Goal: Navigation & Orientation: Find specific page/section

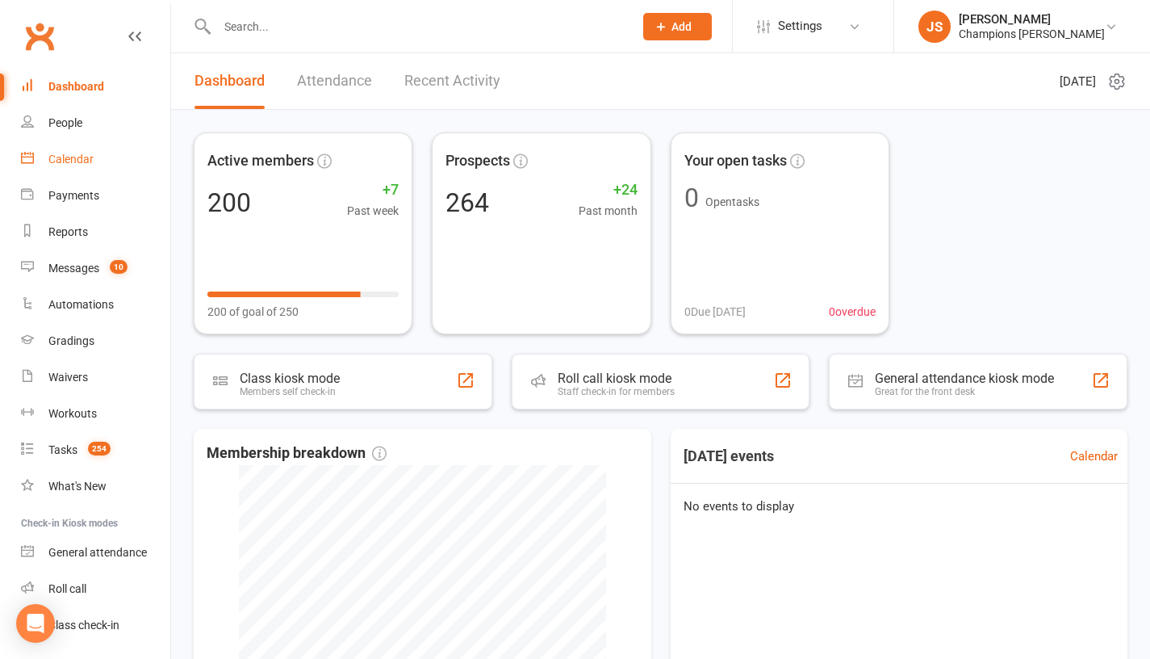
click at [107, 162] on link "Calendar" at bounding box center [95, 159] width 149 height 36
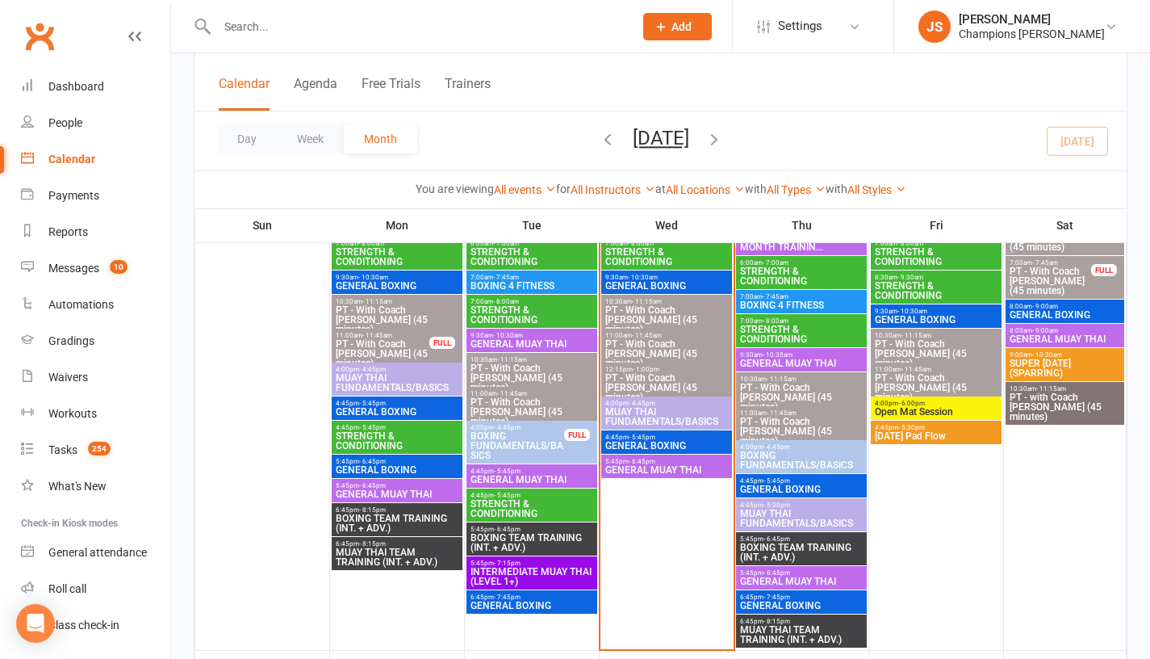
scroll to position [1060, 0]
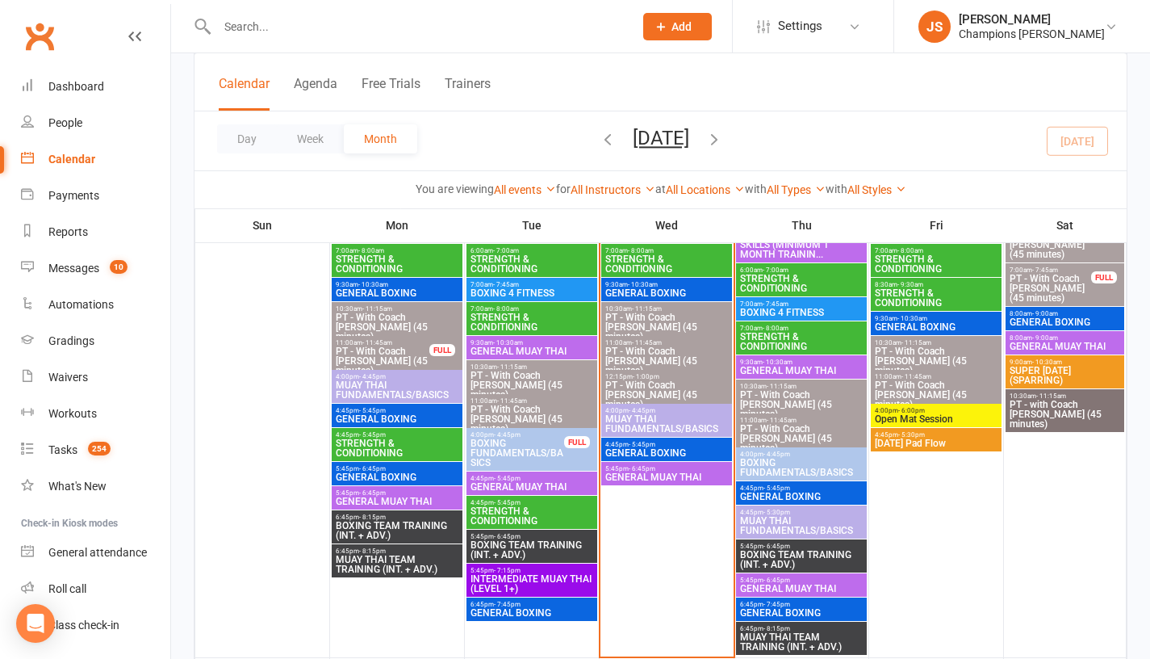
click at [646, 448] on span "GENERAL BOXING" at bounding box center [666, 453] width 124 height 10
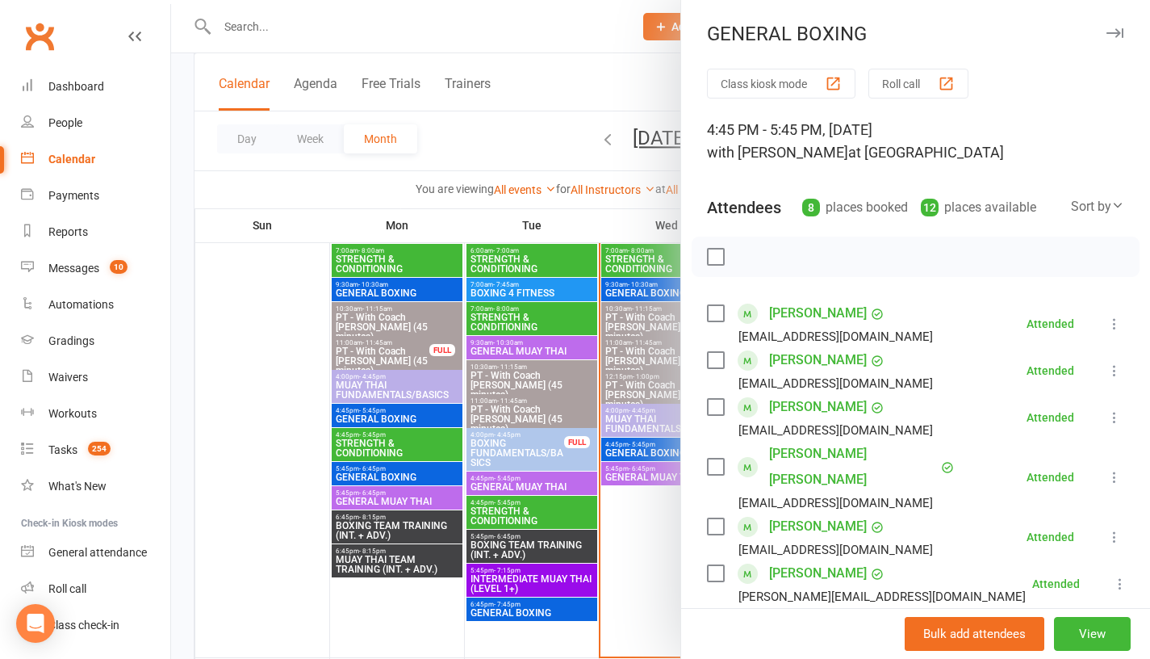
click at [291, 486] on div at bounding box center [660, 329] width 979 height 659
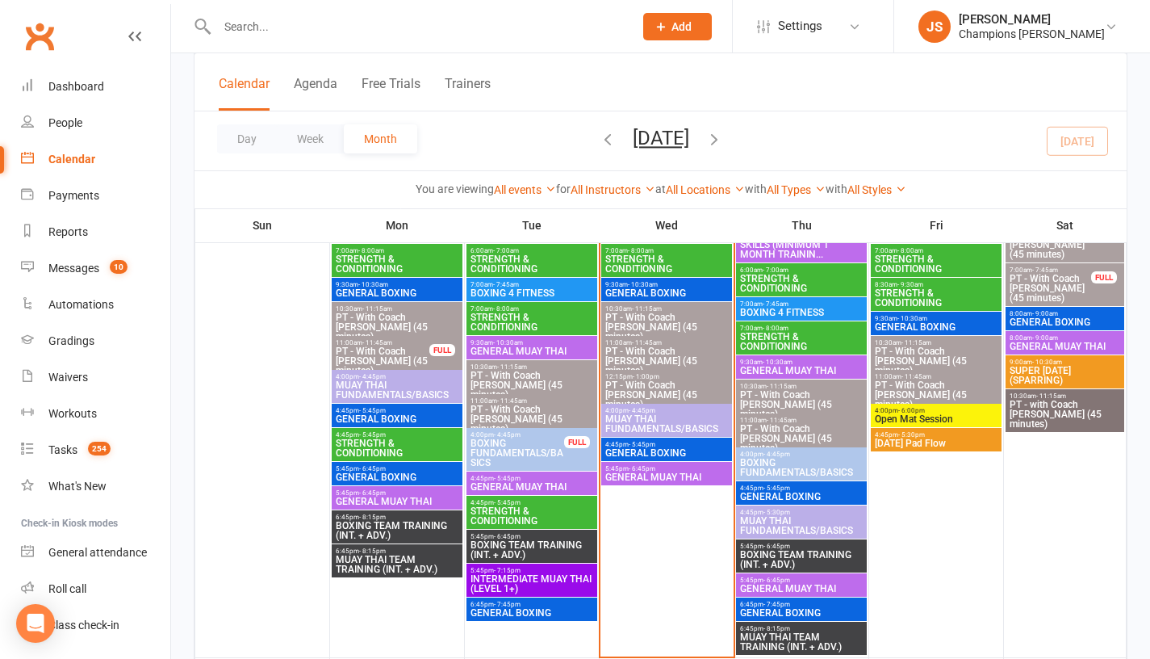
click at [626, 478] on span "GENERAL MUAY THAI" at bounding box center [666, 477] width 124 height 10
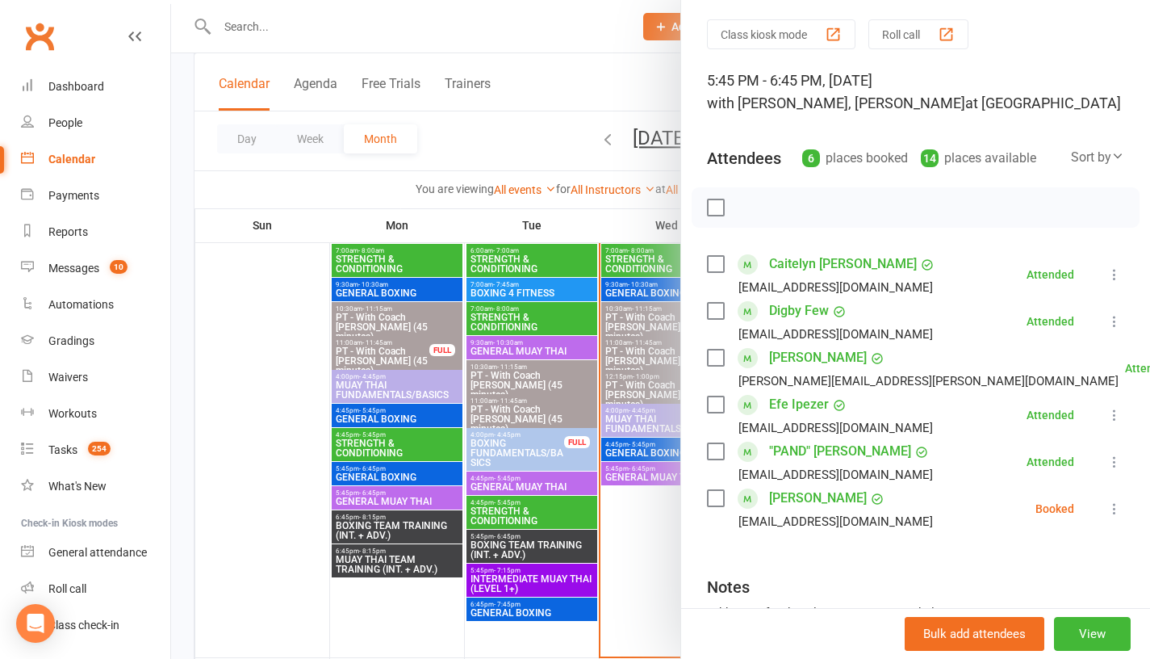
scroll to position [53, 0]
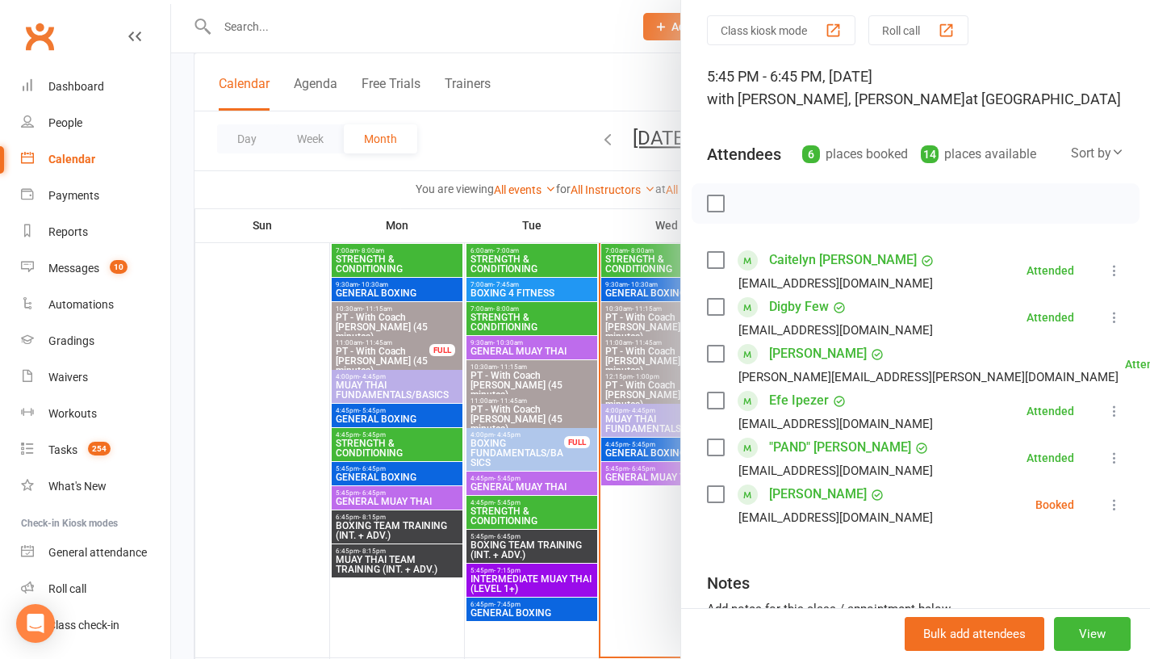
click at [293, 381] on div at bounding box center [660, 329] width 979 height 659
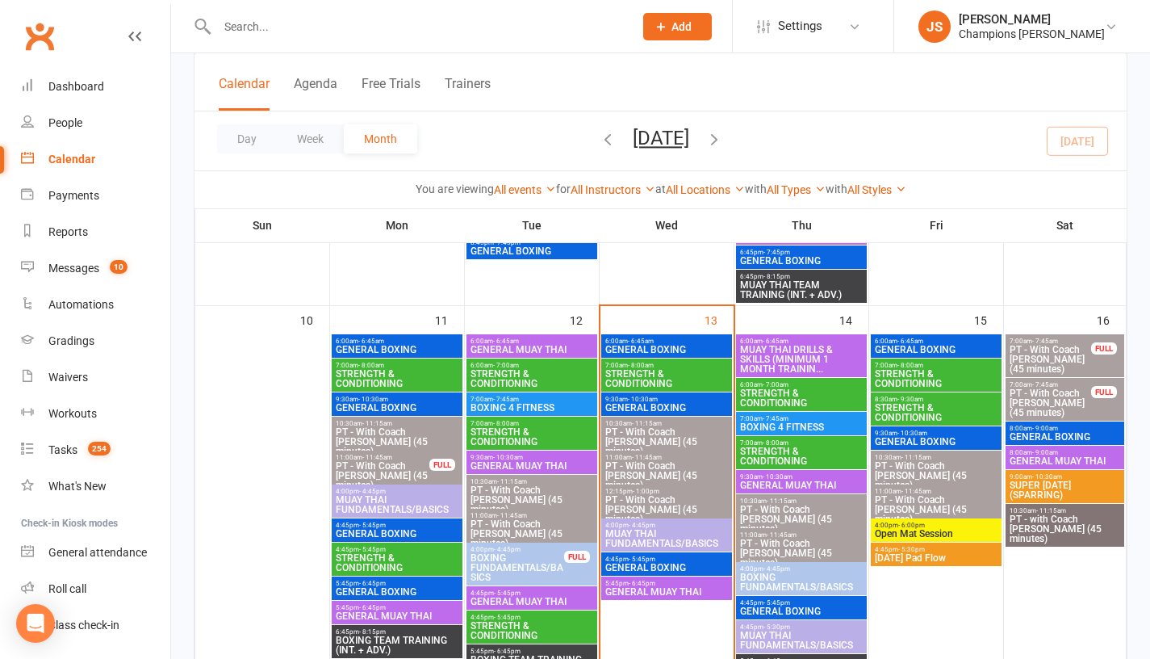
scroll to position [940, 0]
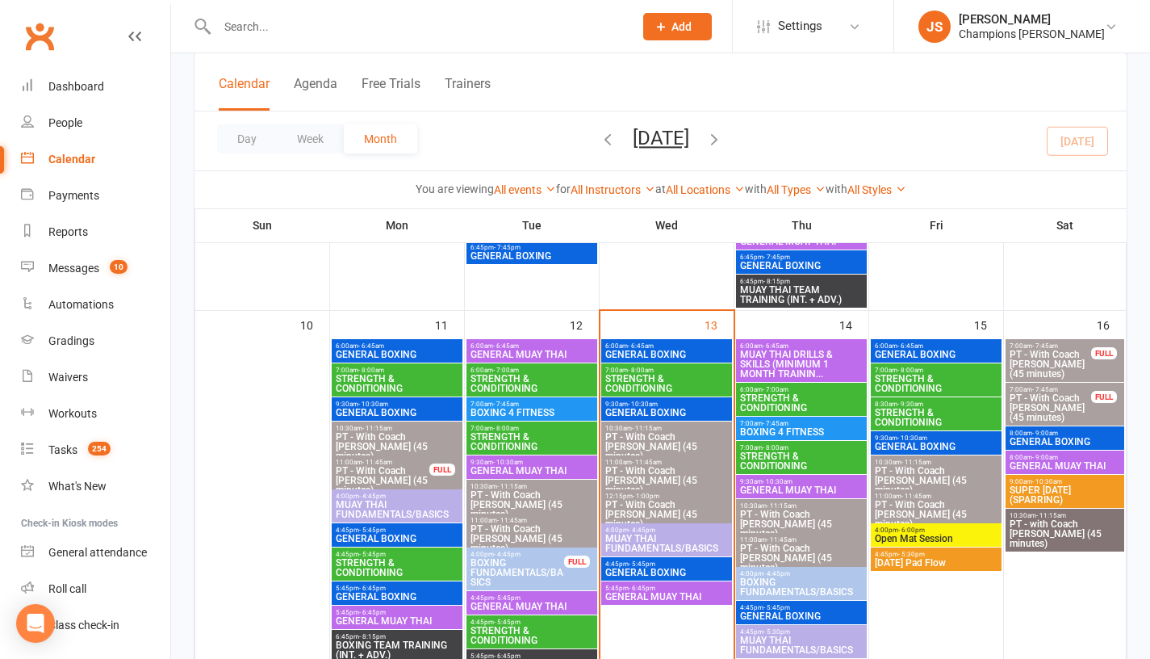
click at [830, 353] on span "MUAY THAI DRILLS & SKILLS (MINIMUM 1 MONTH TRAININ..." at bounding box center [801, 363] width 124 height 29
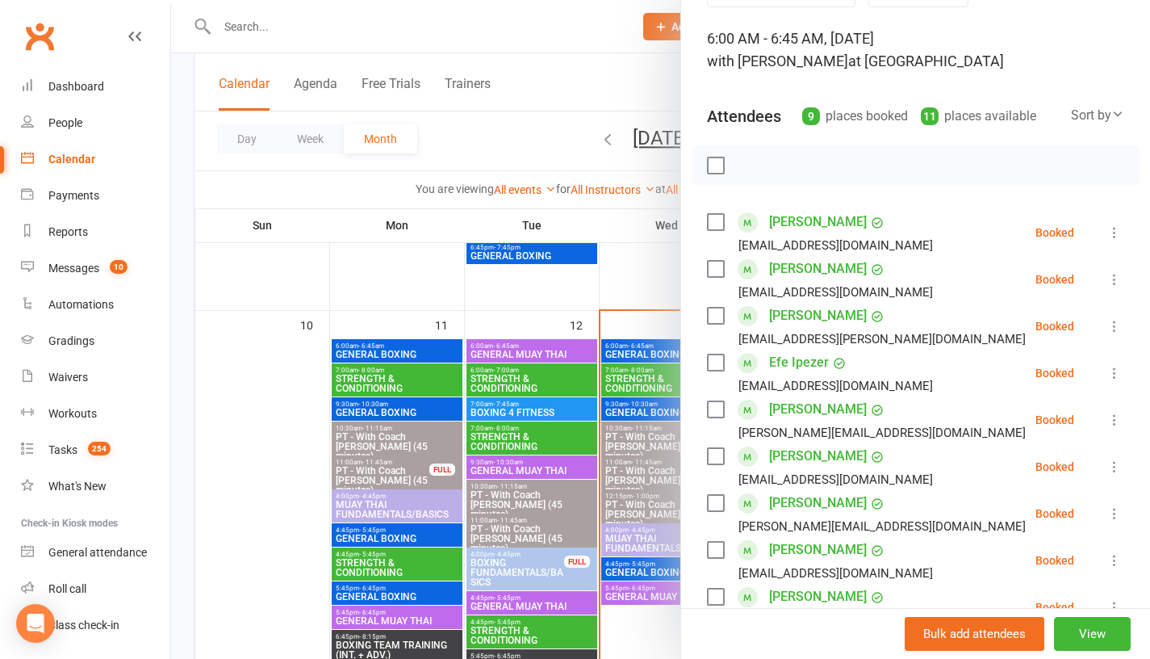
scroll to position [90, 0]
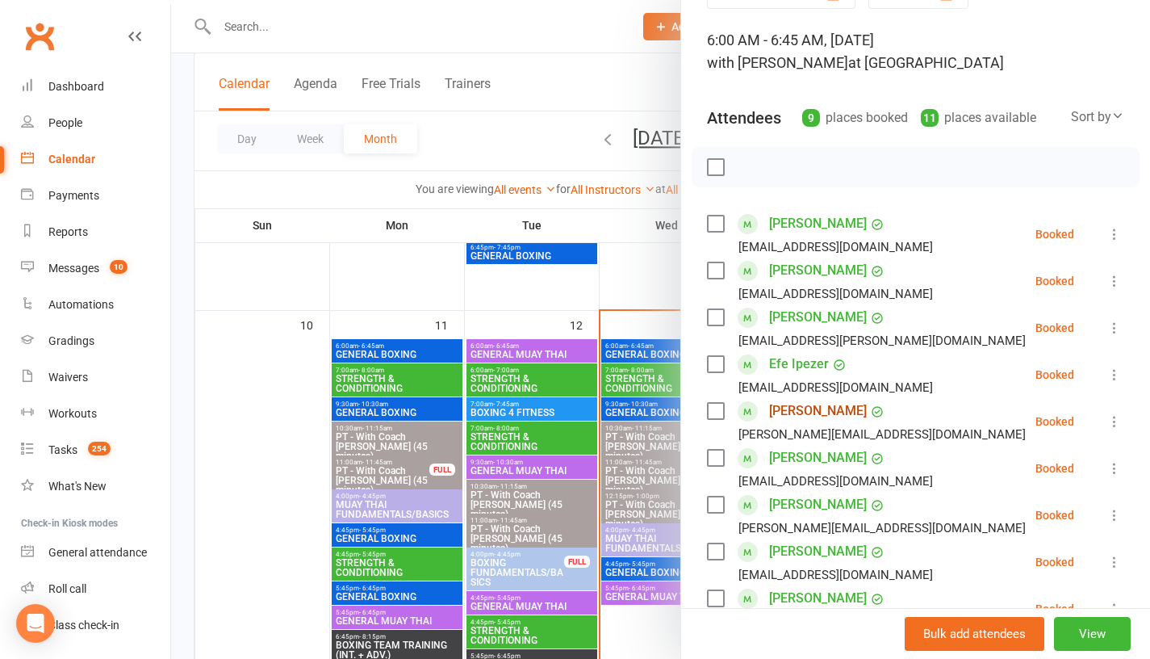
click at [809, 410] on link "[PERSON_NAME]" at bounding box center [818, 411] width 98 height 26
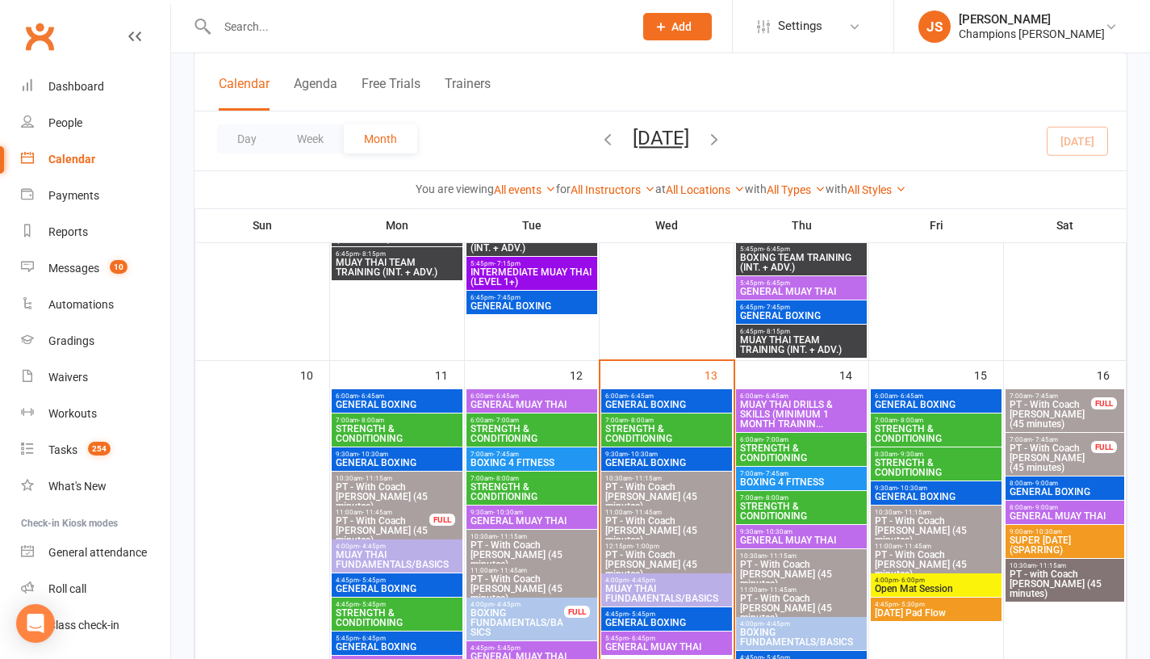
scroll to position [912, 0]
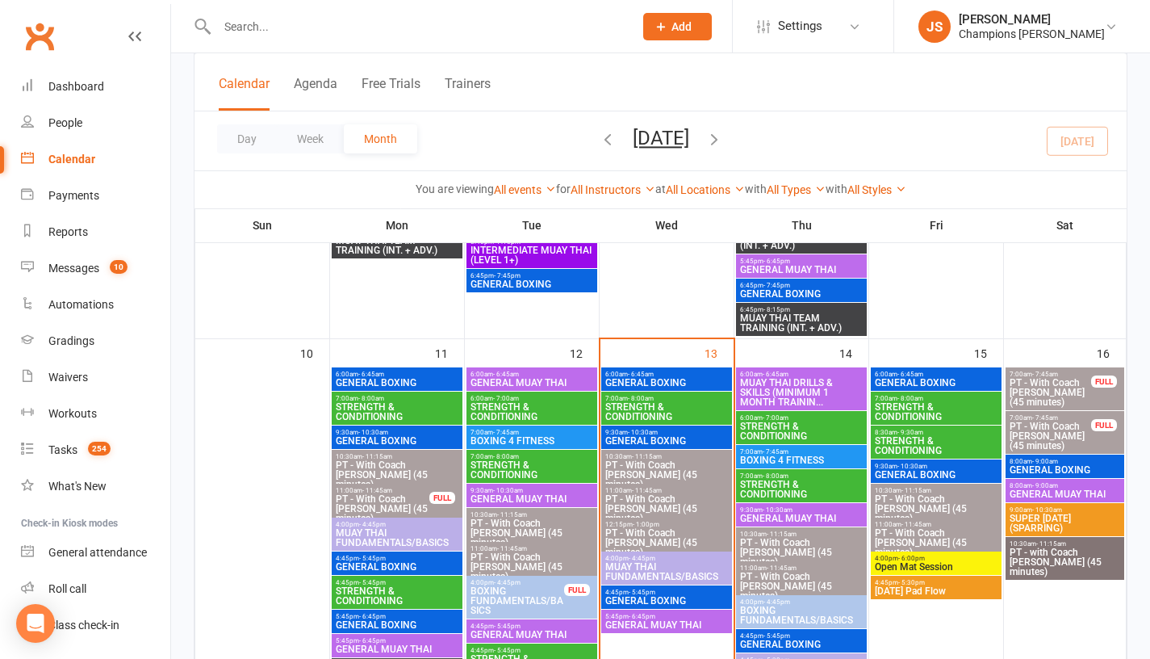
click at [776, 458] on span "BOXING 4 FITNESS" at bounding box center [801, 460] width 124 height 10
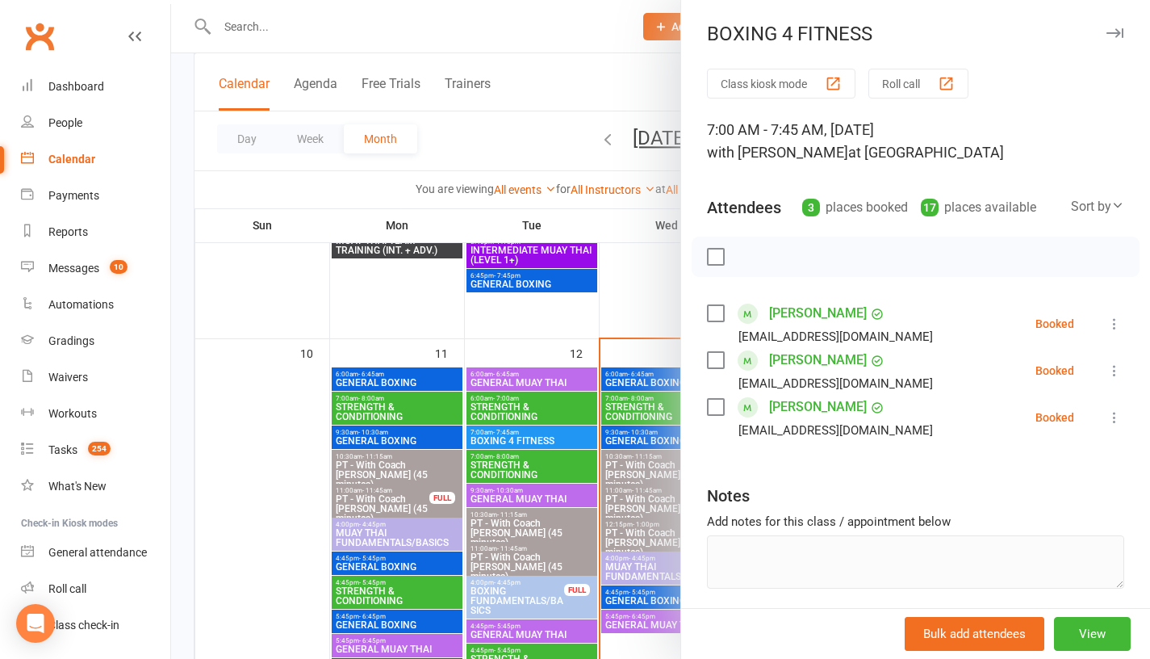
click at [630, 290] on div at bounding box center [660, 329] width 979 height 659
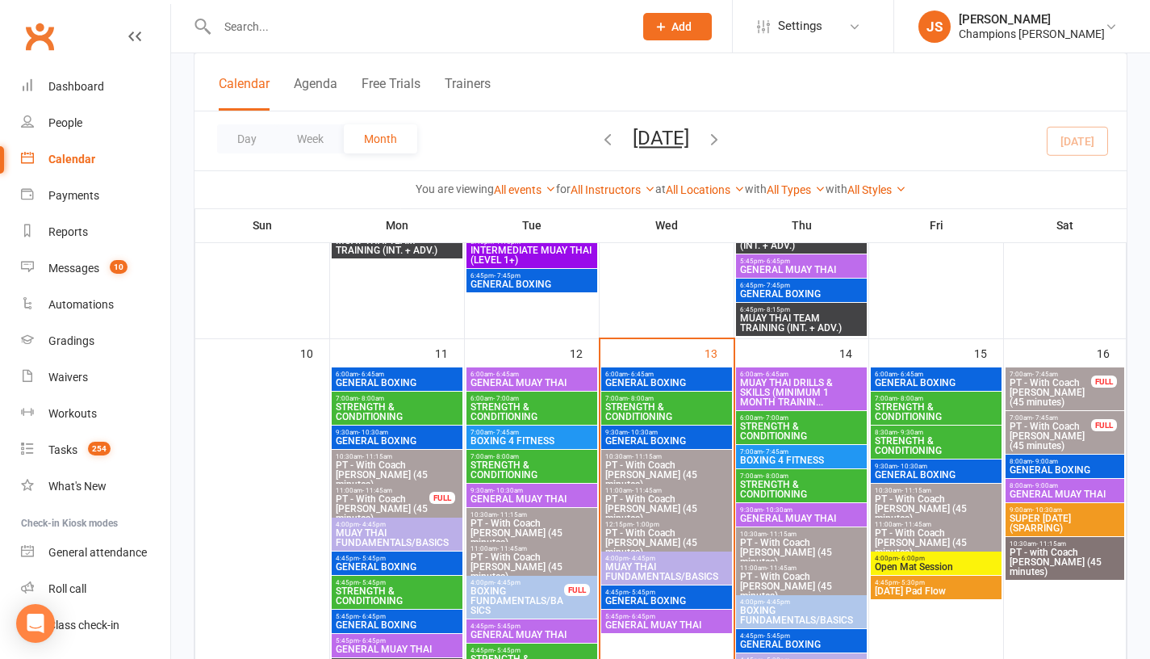
click at [778, 381] on span "MUAY THAI DRILLS & SKILLS (MINIMUM 1 MONTH TRAININ..." at bounding box center [801, 392] width 124 height 29
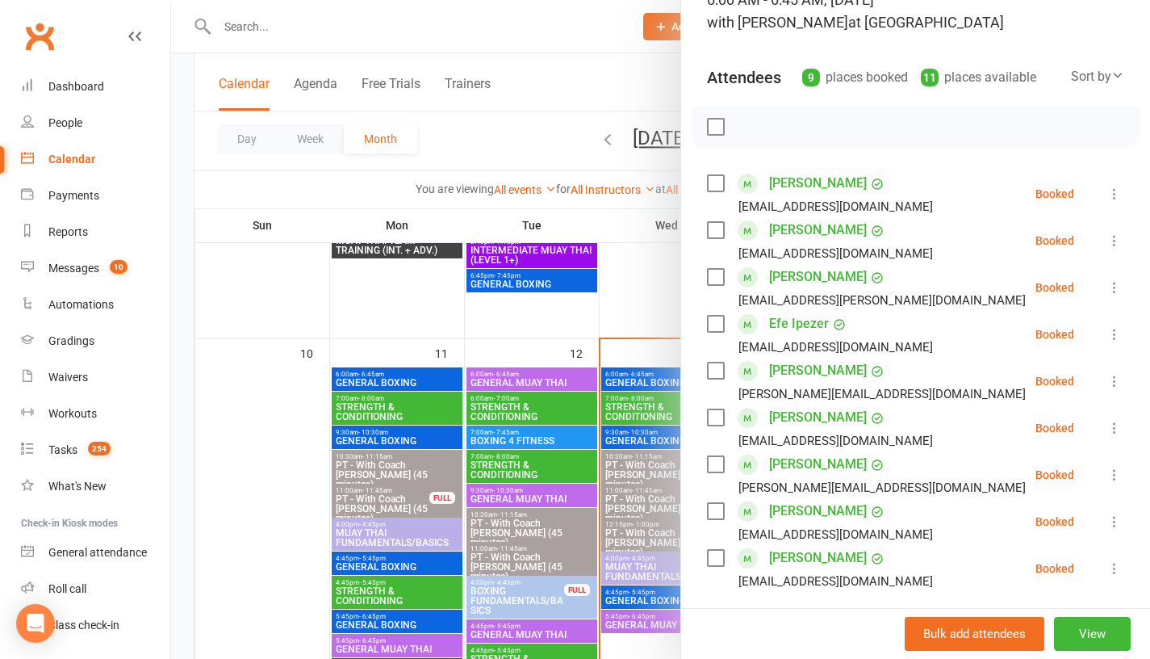
scroll to position [136, 0]
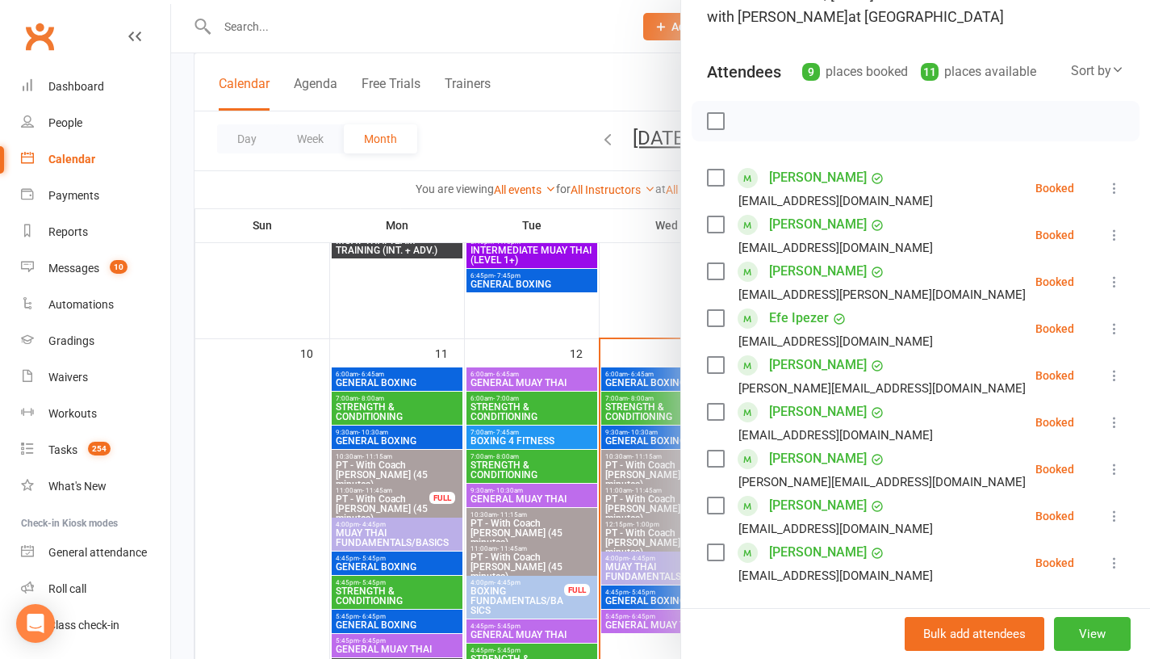
click at [673, 274] on div at bounding box center [660, 329] width 979 height 659
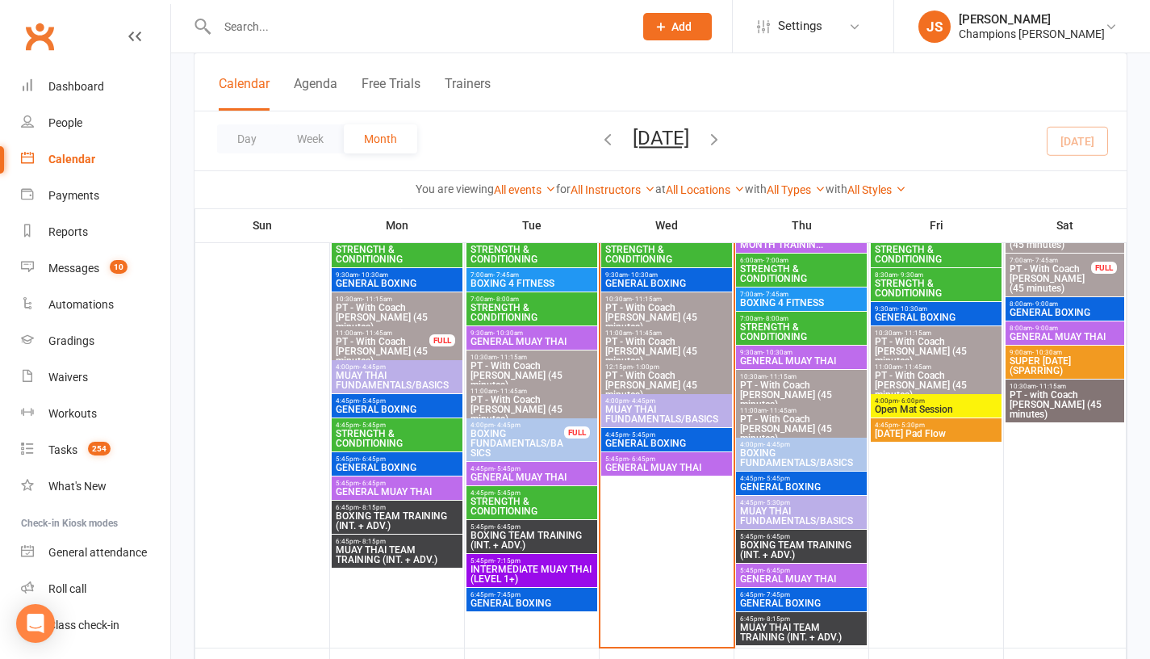
scroll to position [1070, 0]
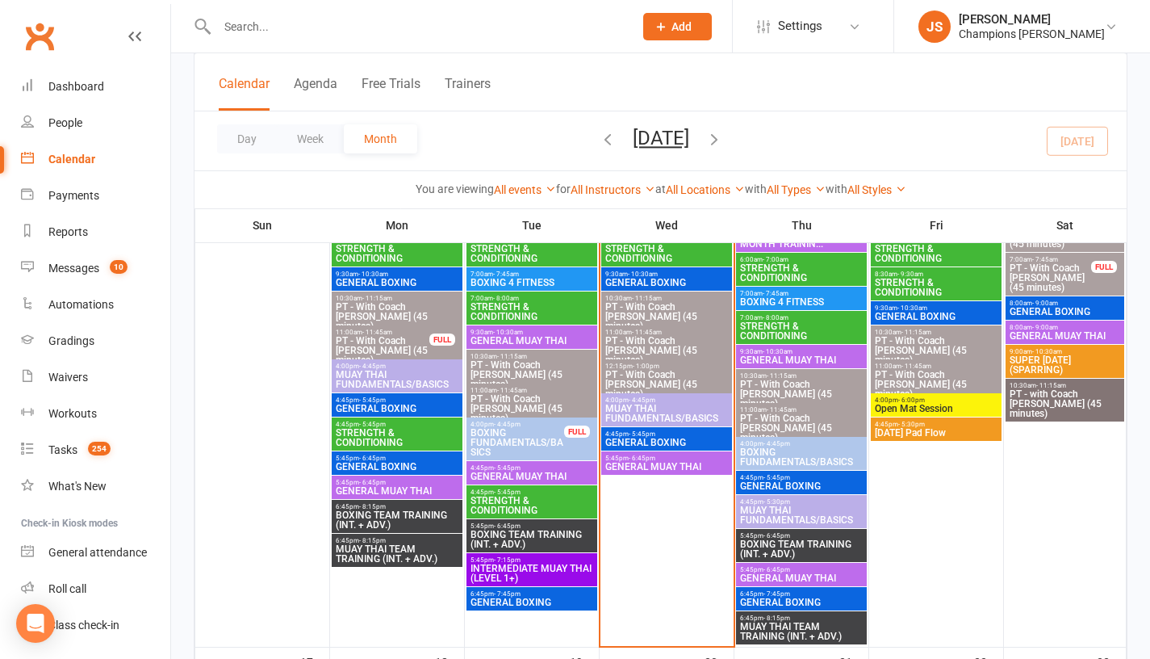
click at [774, 479] on span "- 5:45pm" at bounding box center [776, 477] width 27 height 7
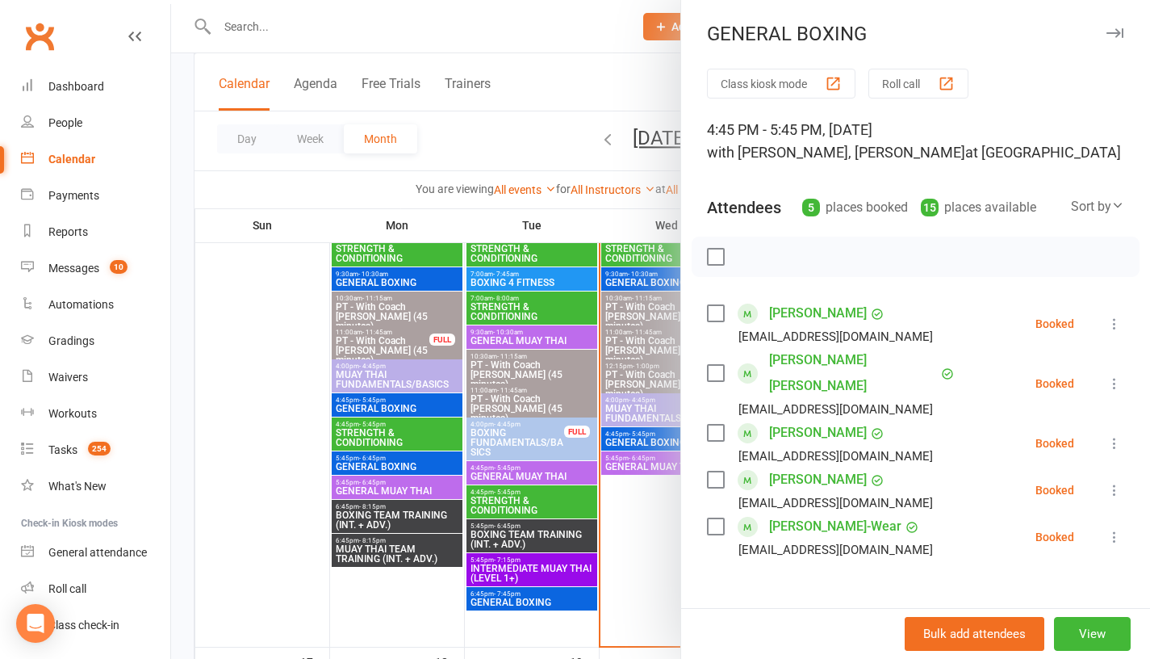
click at [646, 532] on div at bounding box center [660, 329] width 979 height 659
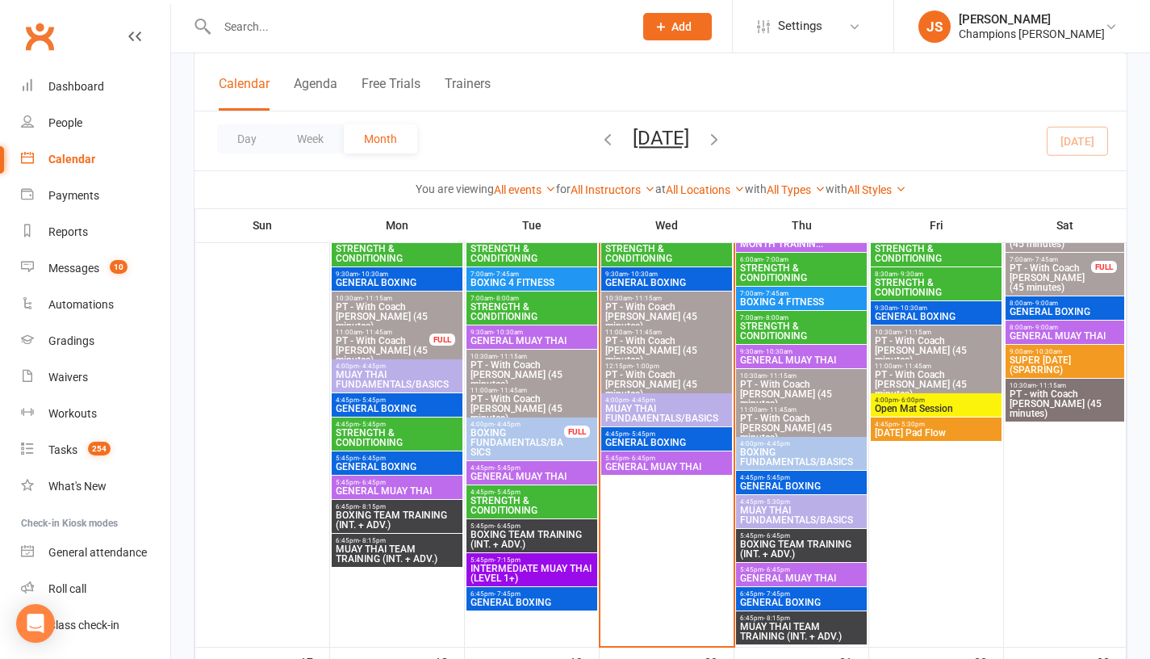
click at [763, 545] on span "BOXING TEAM TRAINING (INT. + ADV.)" at bounding box center [801, 548] width 124 height 19
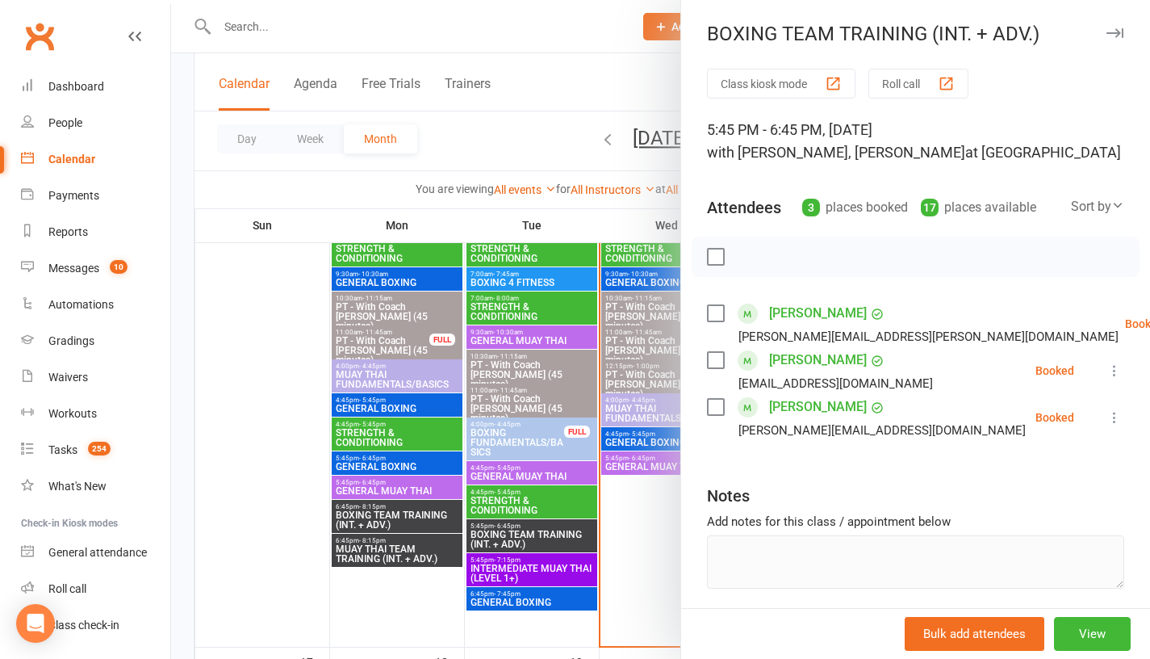
click at [621, 544] on div at bounding box center [660, 329] width 979 height 659
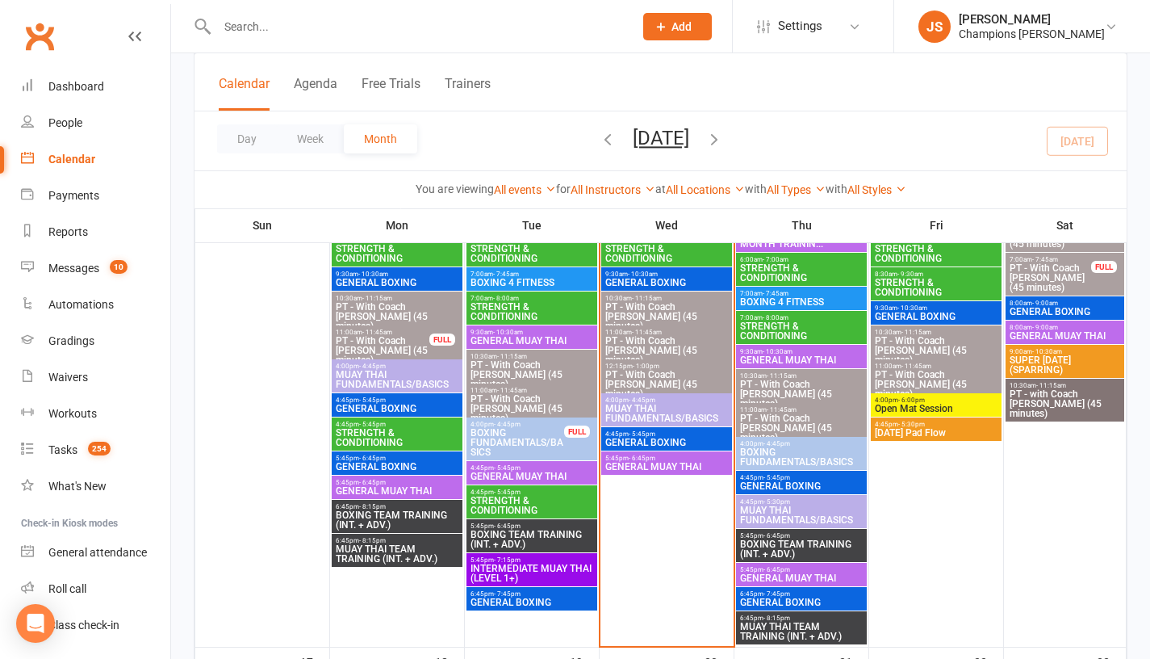
click at [784, 579] on span "GENERAL MUAY THAI" at bounding box center [801, 578] width 124 height 10
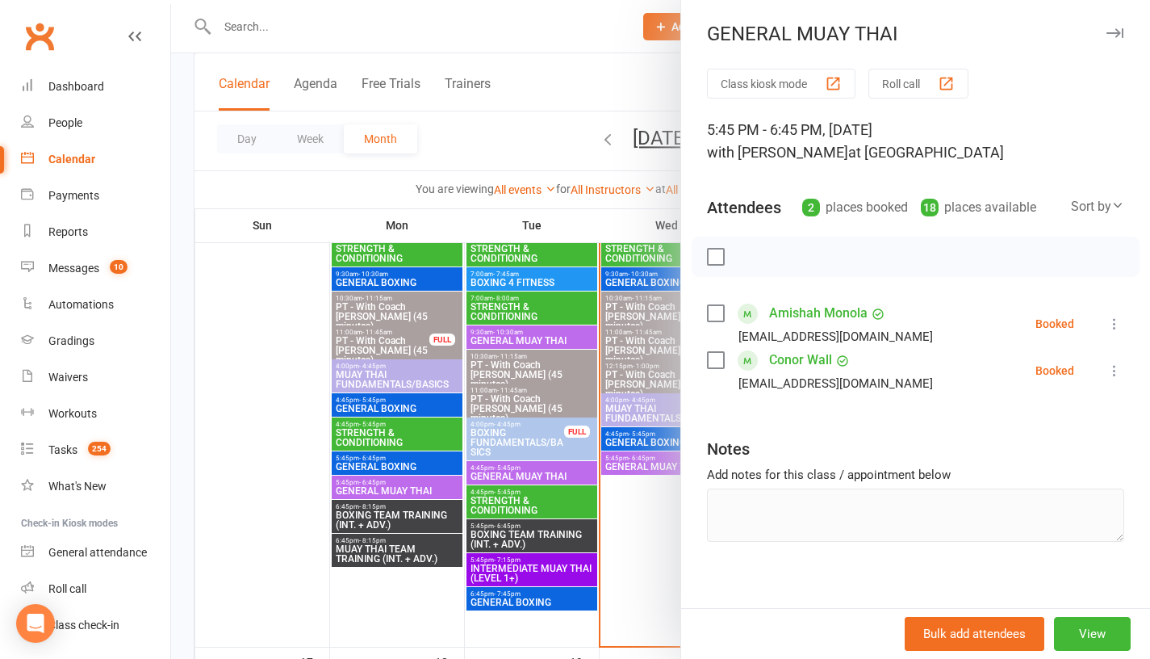
click at [649, 552] on div at bounding box center [660, 329] width 979 height 659
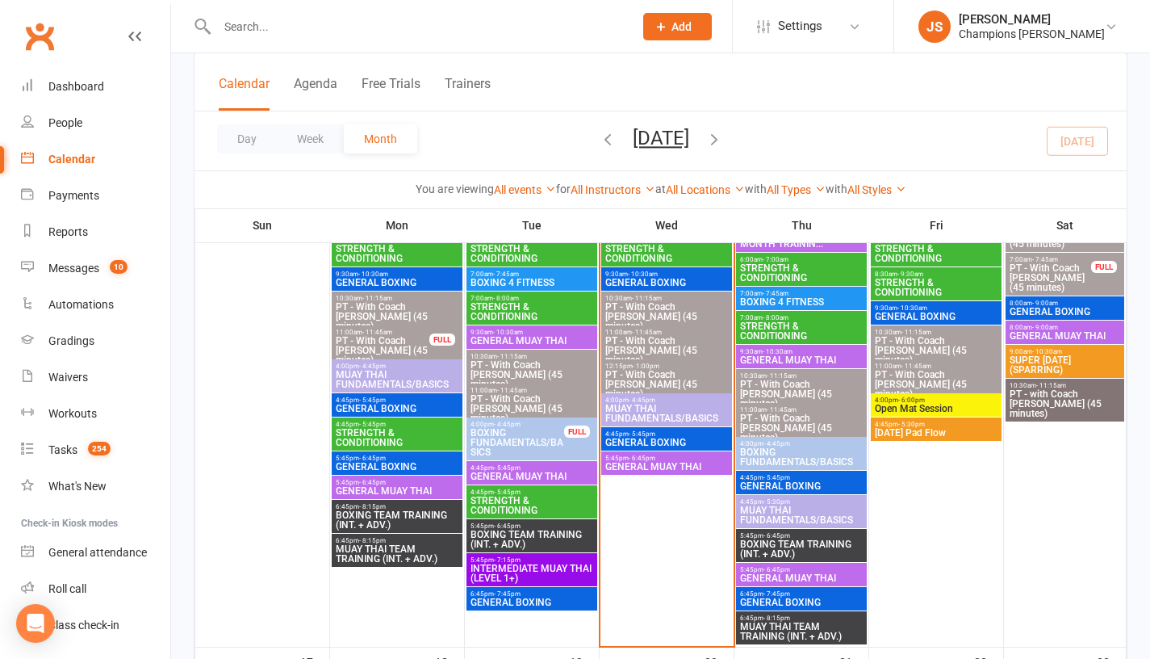
click at [766, 625] on span "MUAY THAI TEAM TRAINING (INT. + ADV.)" at bounding box center [801, 630] width 124 height 19
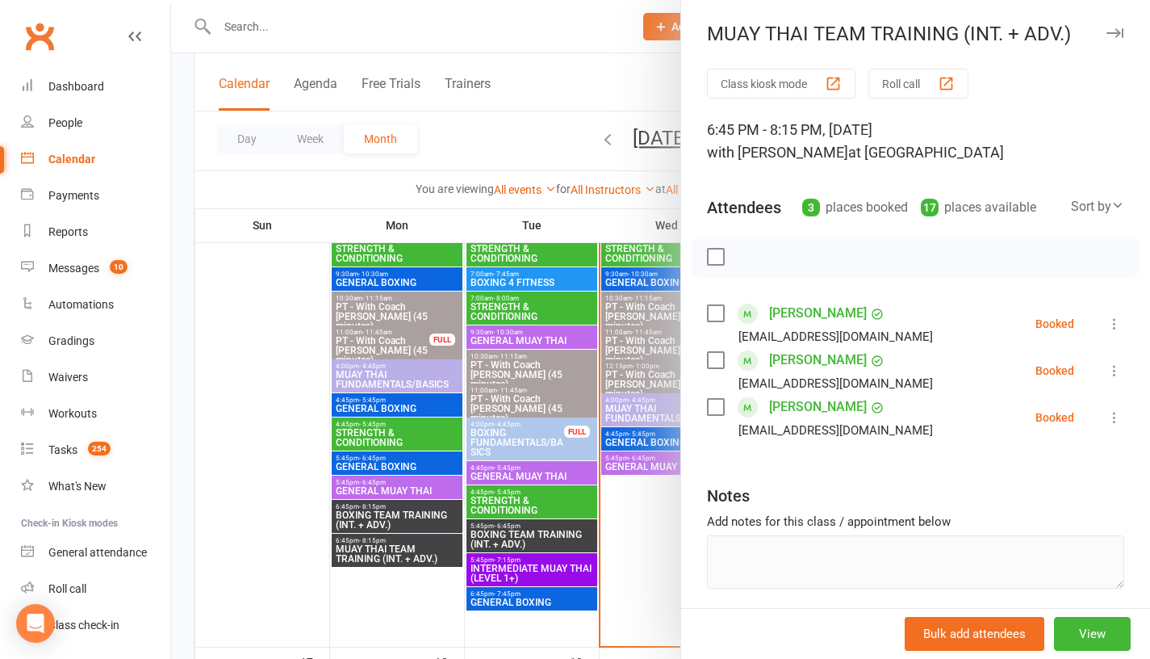
click at [626, 536] on div at bounding box center [660, 329] width 979 height 659
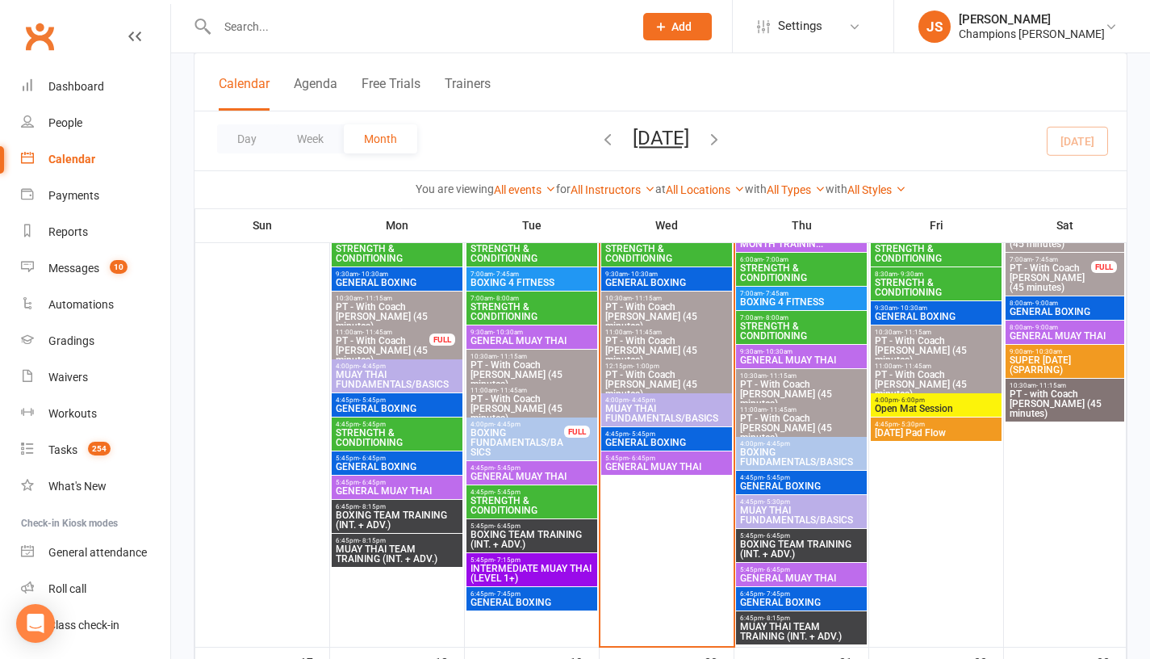
click at [770, 450] on span "BOXING FUNDAMENTALS/BASICS" at bounding box center [801, 456] width 124 height 19
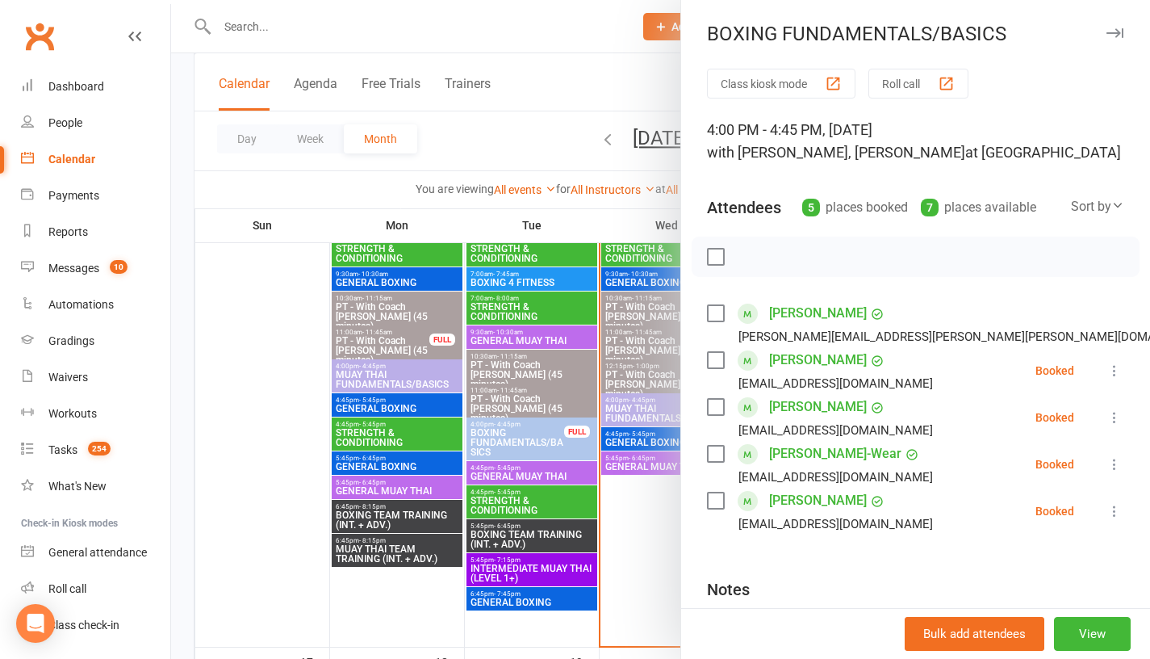
click at [645, 579] on div at bounding box center [660, 329] width 979 height 659
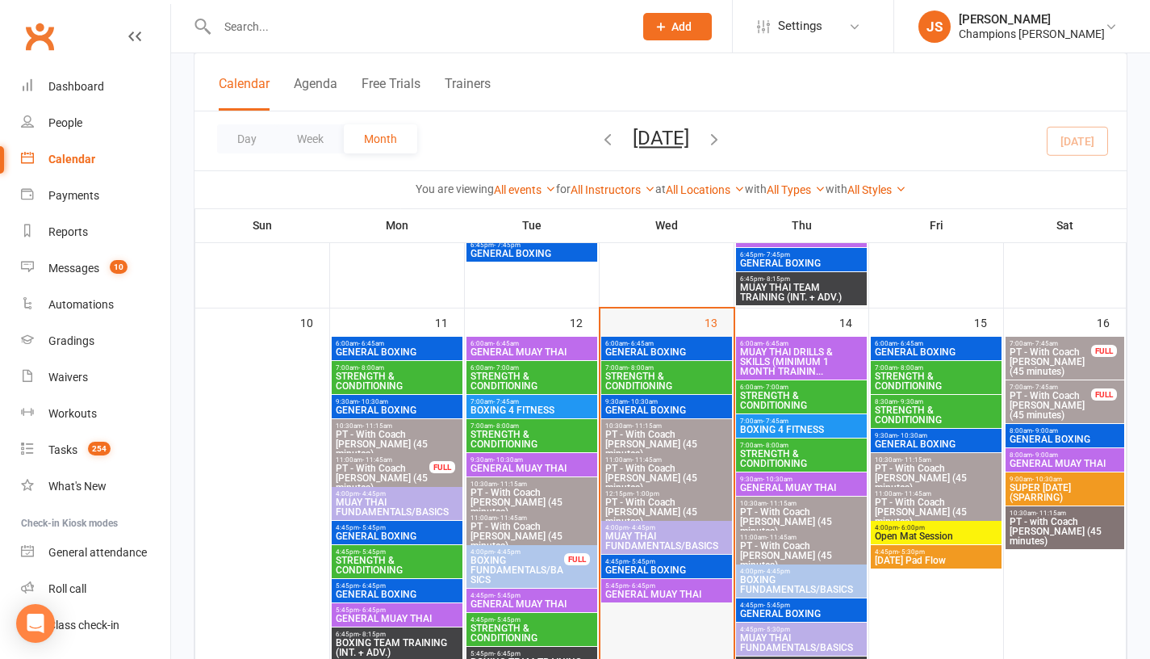
scroll to position [931, 0]
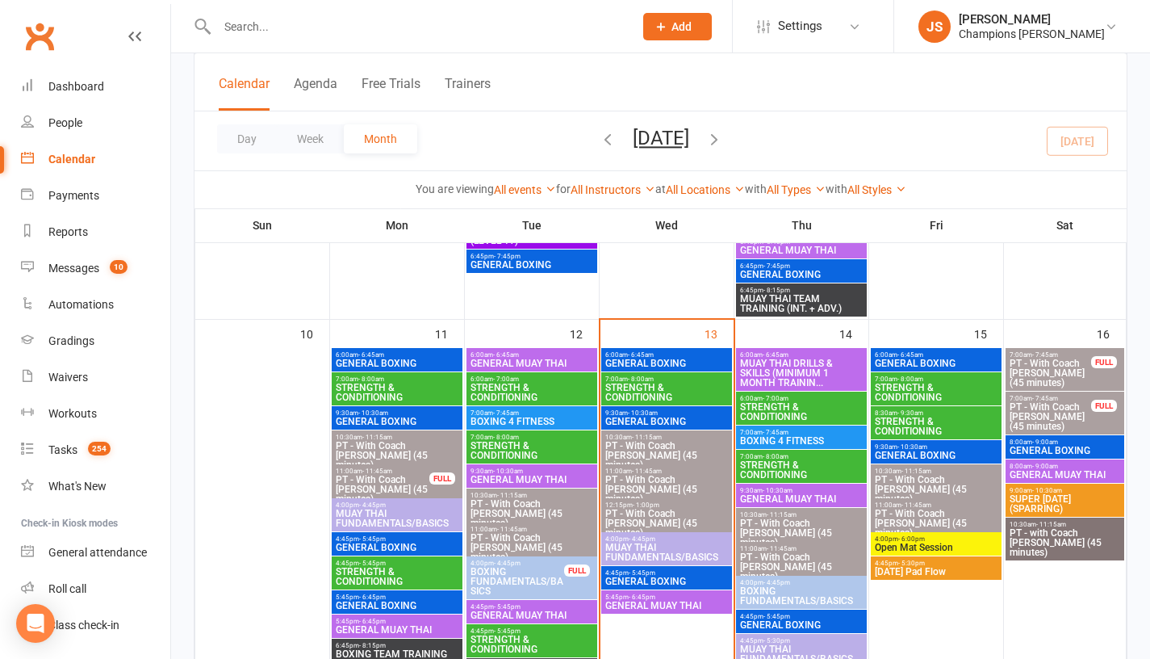
click at [955, 364] on span "GENERAL BOXING" at bounding box center [936, 363] width 124 height 10
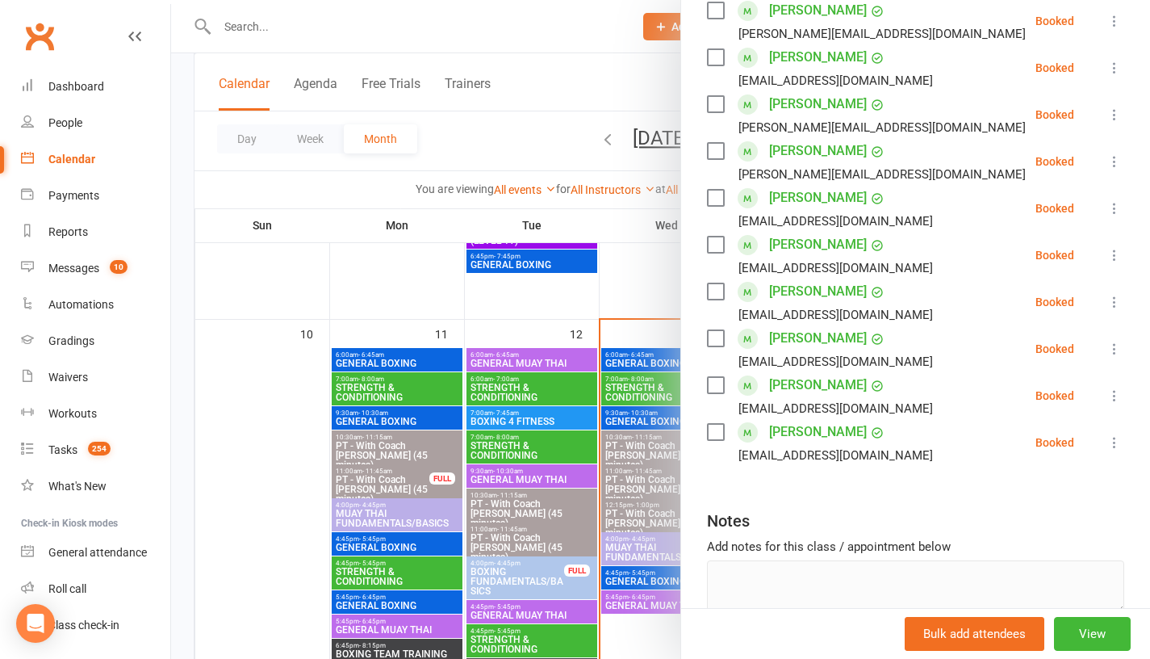
scroll to position [448, 0]
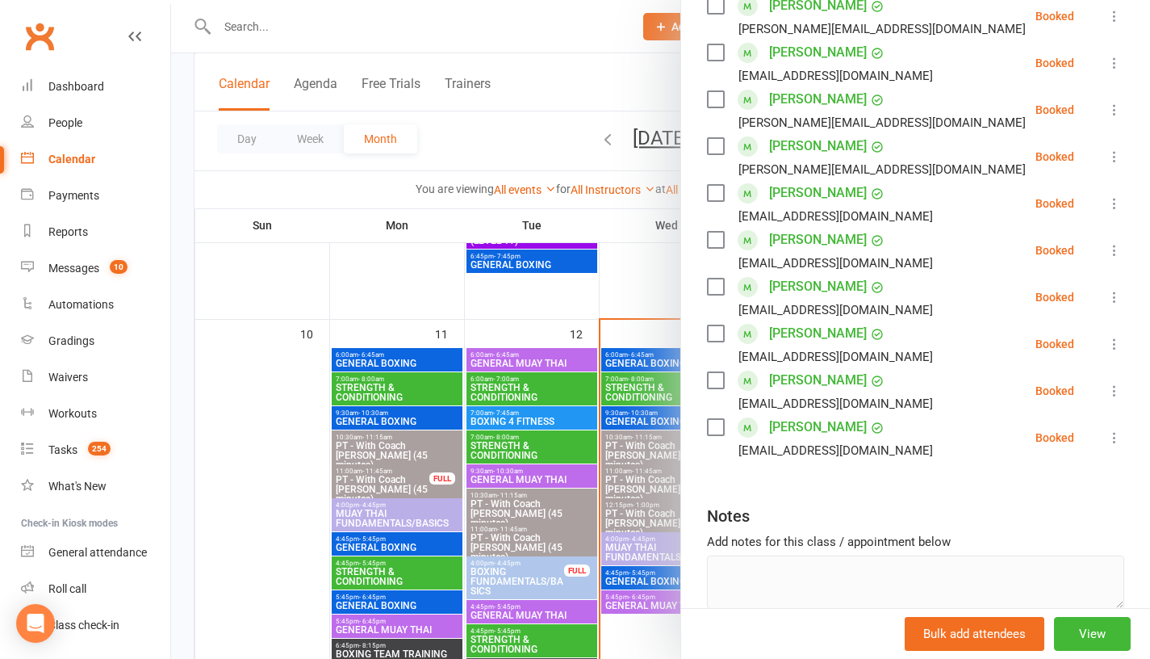
click at [642, 287] on div at bounding box center [660, 329] width 979 height 659
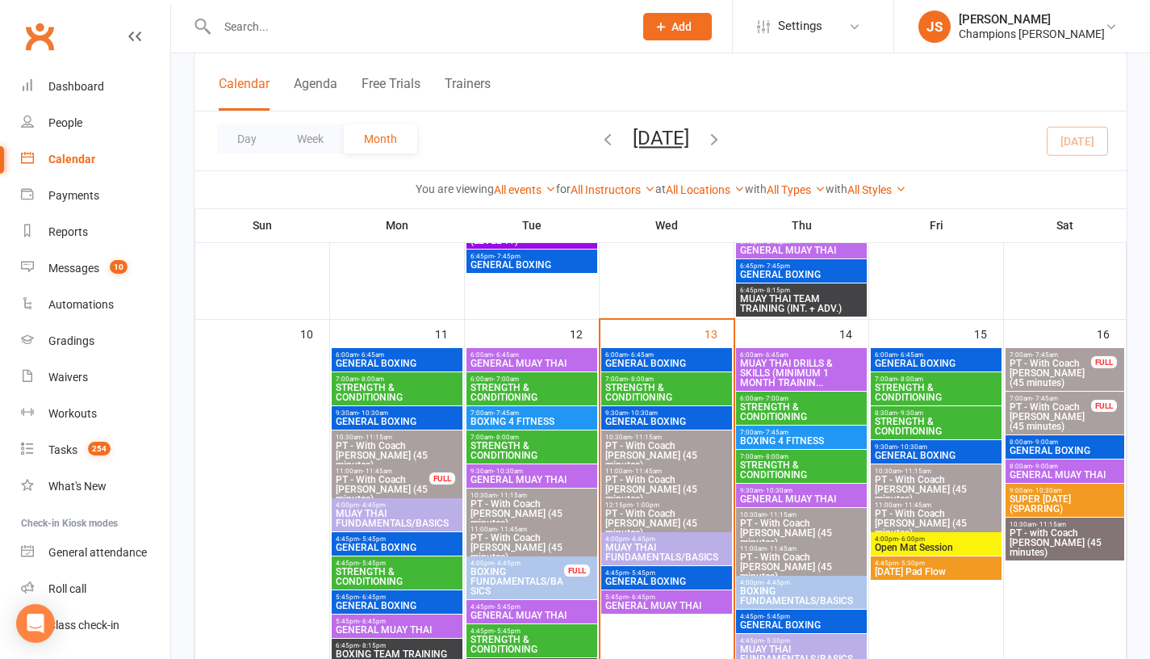
click at [1032, 468] on span "- 9:00am" at bounding box center [1045, 465] width 26 height 7
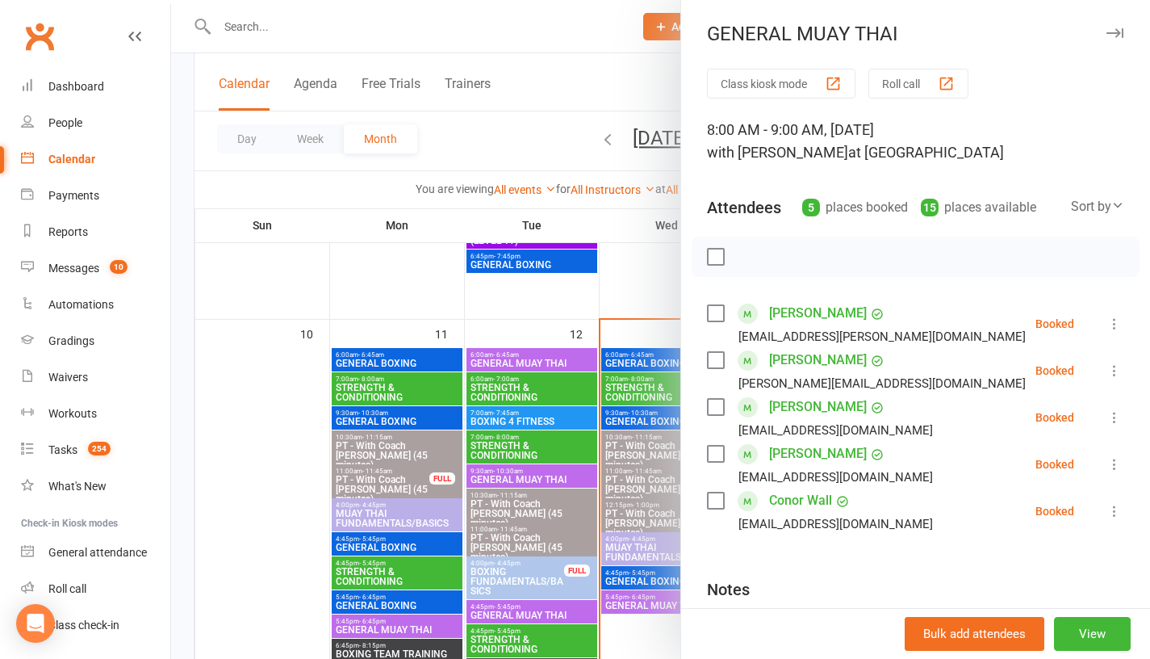
click at [629, 272] on div at bounding box center [660, 329] width 979 height 659
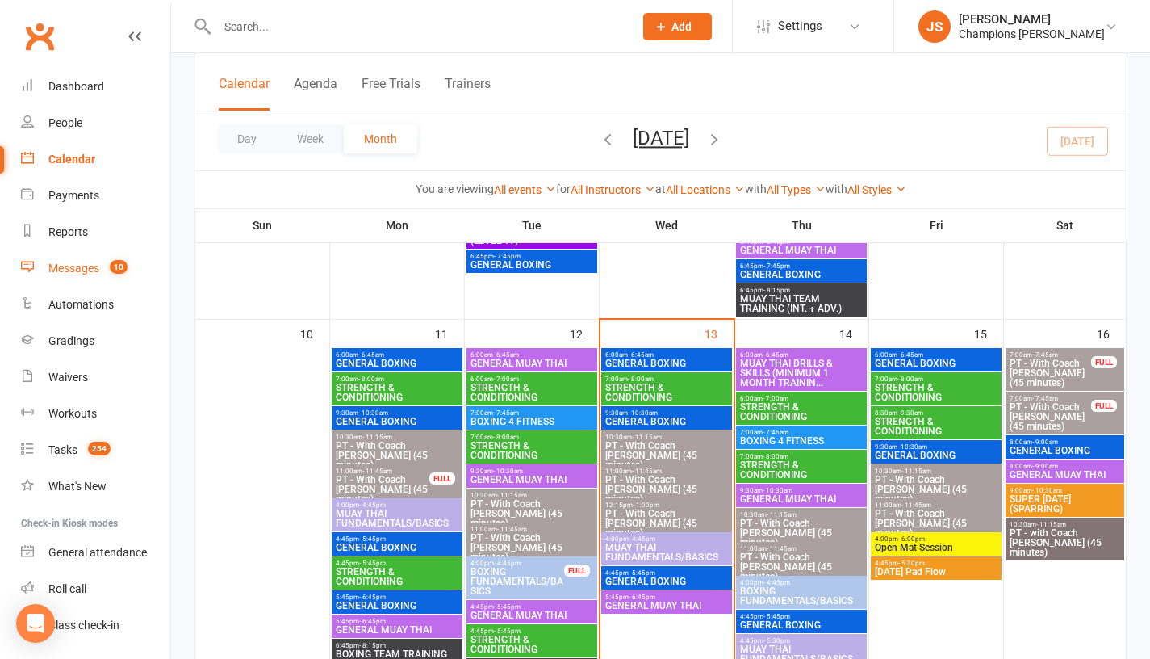
click at [87, 274] on div "Messages" at bounding box center [73, 267] width 51 height 13
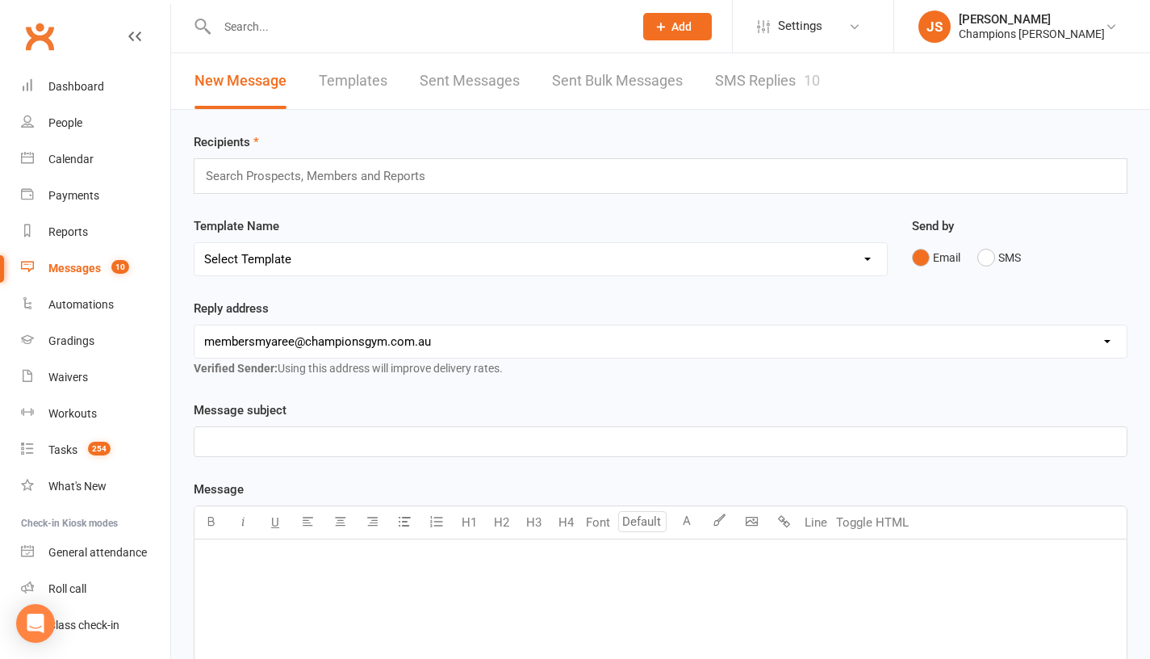
click at [748, 94] on link "SMS Replies 10" at bounding box center [767, 81] width 105 height 56
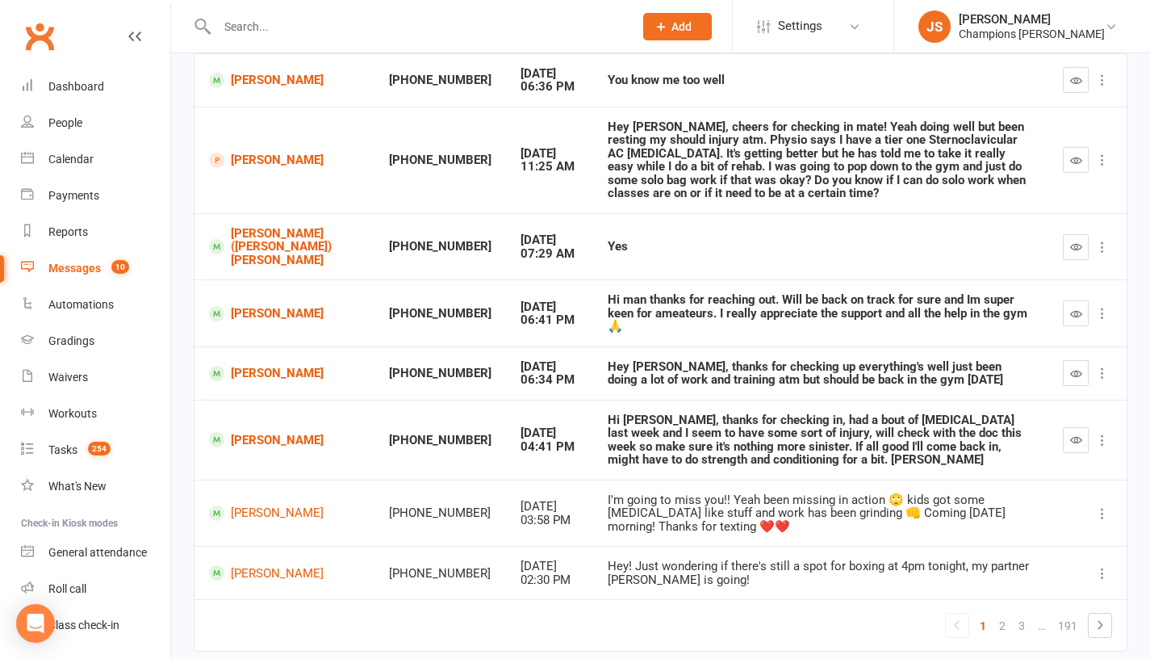
scroll to position [324, 0]
